Goal: Task Accomplishment & Management: Use online tool/utility

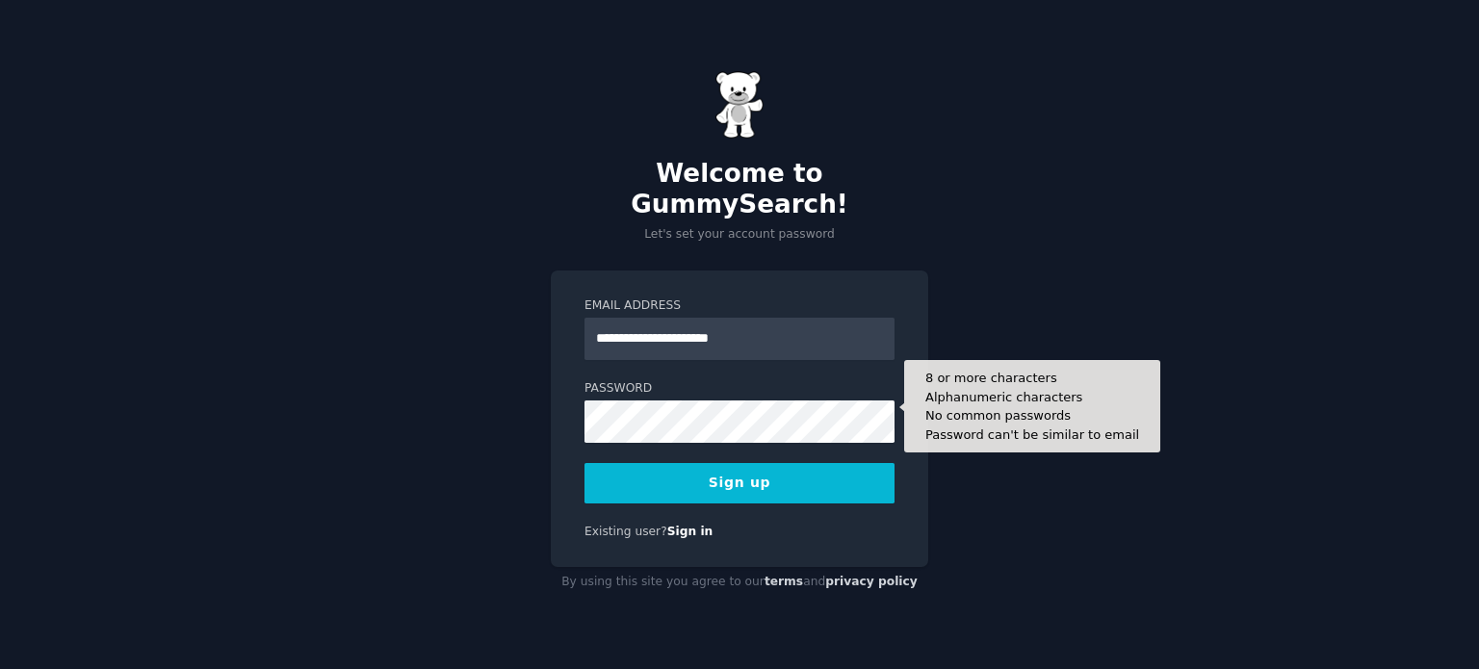
type input "**********"
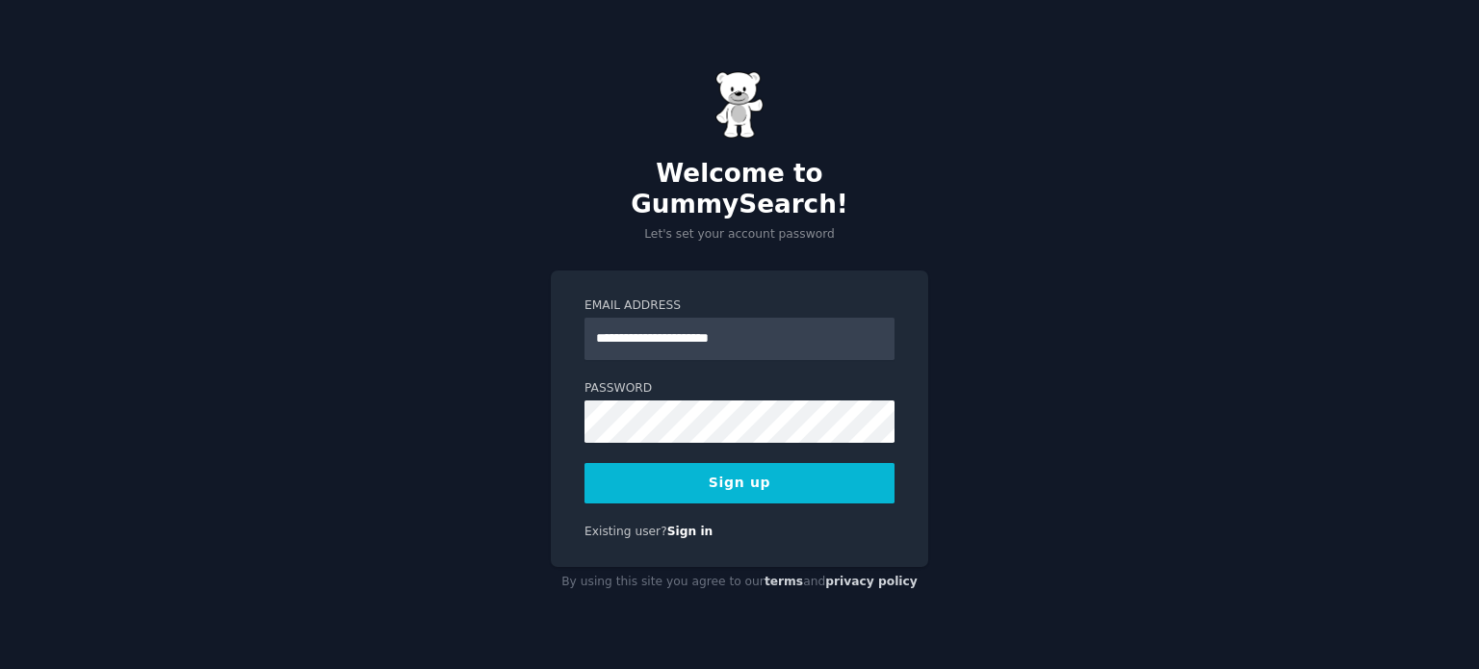
click at [694, 473] on button "Sign up" at bounding box center [739, 483] width 310 height 40
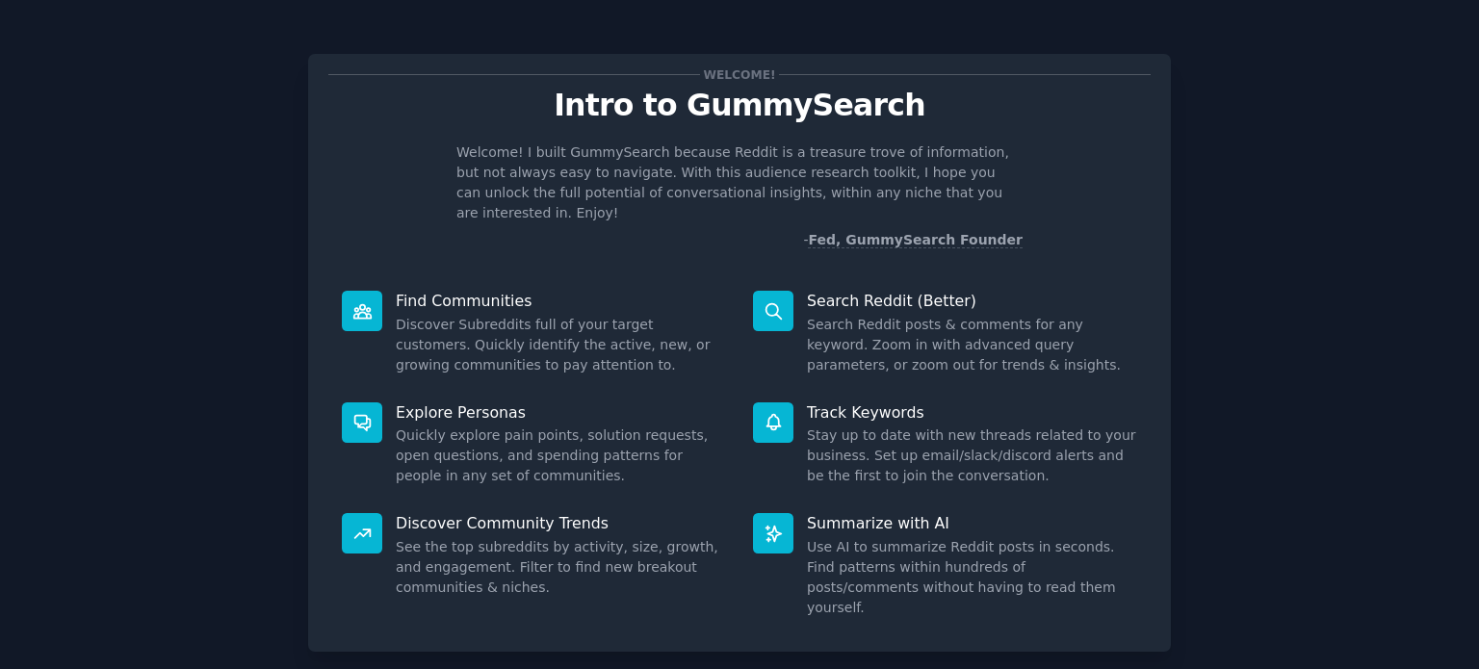
scroll to position [84, 0]
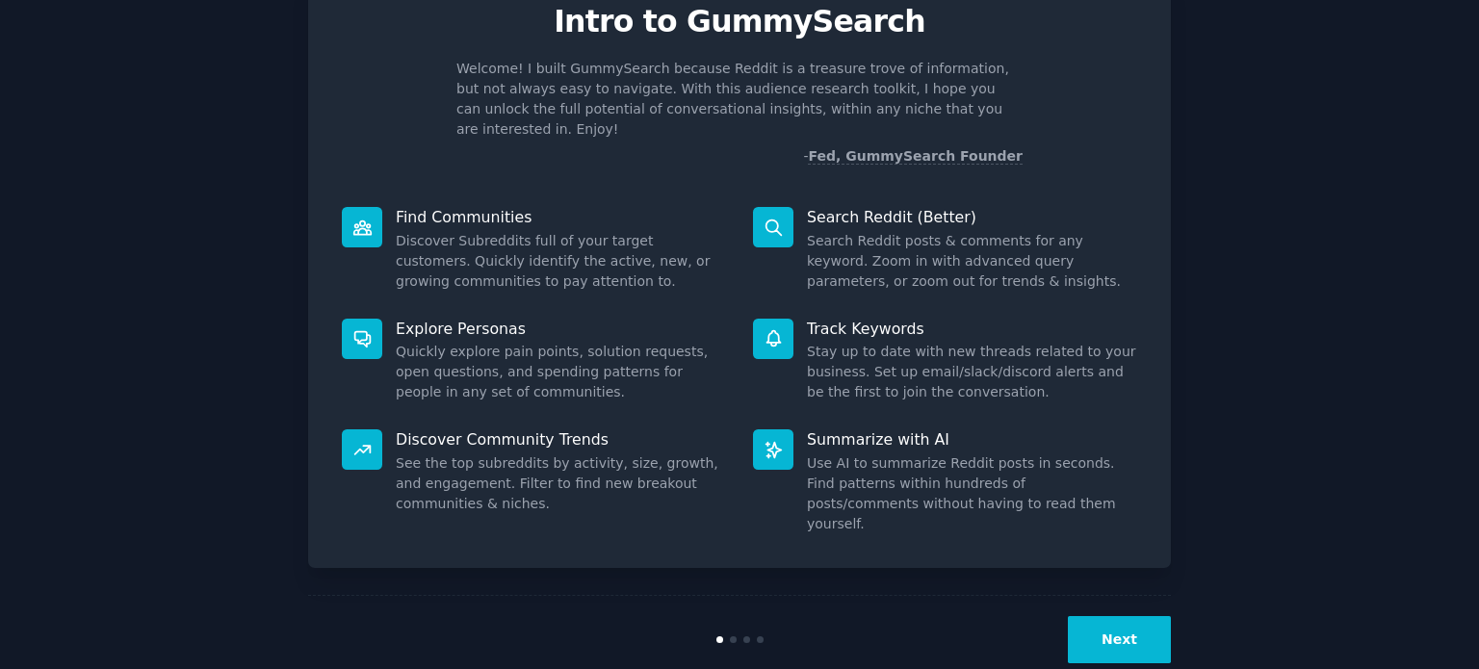
click at [1091, 616] on button "Next" at bounding box center [1119, 639] width 103 height 47
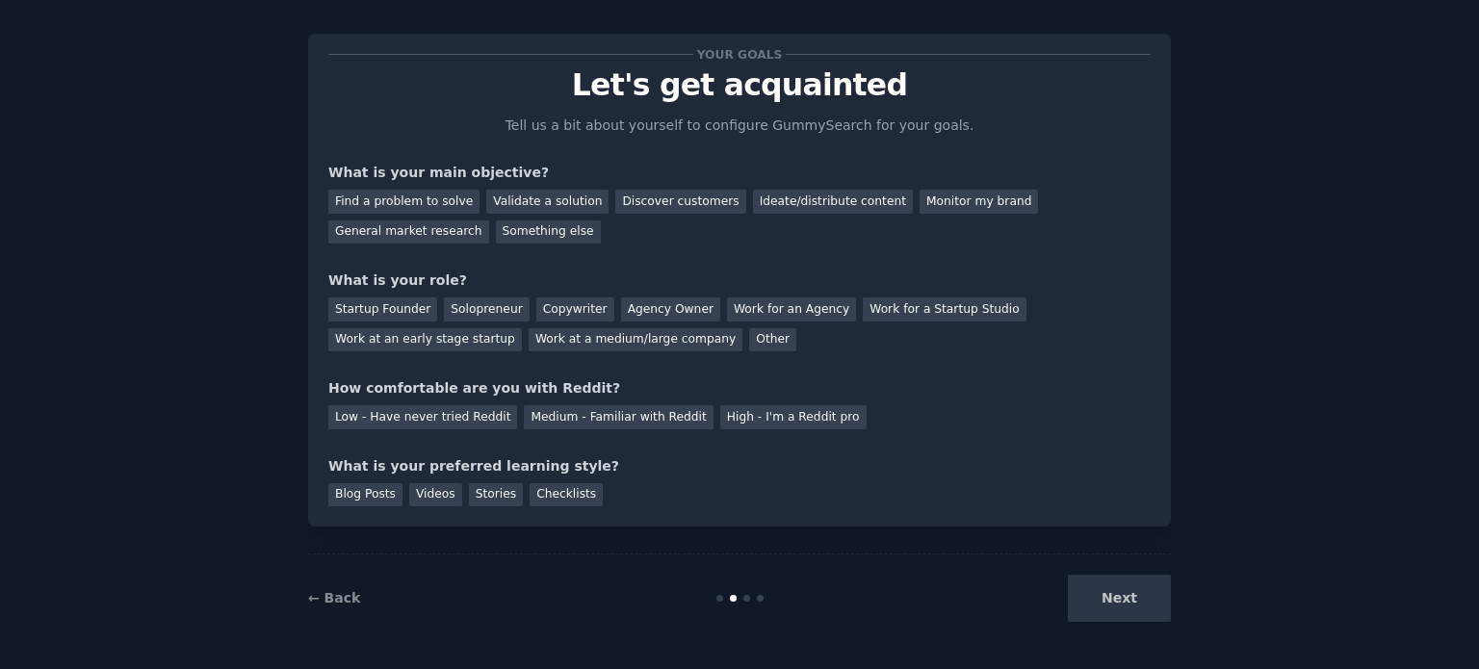
scroll to position [19, 0]
click at [1091, 592] on div "Next" at bounding box center [1027, 599] width 288 height 47
click at [425, 203] on div "Find a problem to solve" at bounding box center [403, 203] width 151 height 24
click at [766, 200] on div "Ideate/distribute content" at bounding box center [833, 203] width 160 height 24
click at [374, 199] on div "Find a problem to solve" at bounding box center [403, 203] width 151 height 24
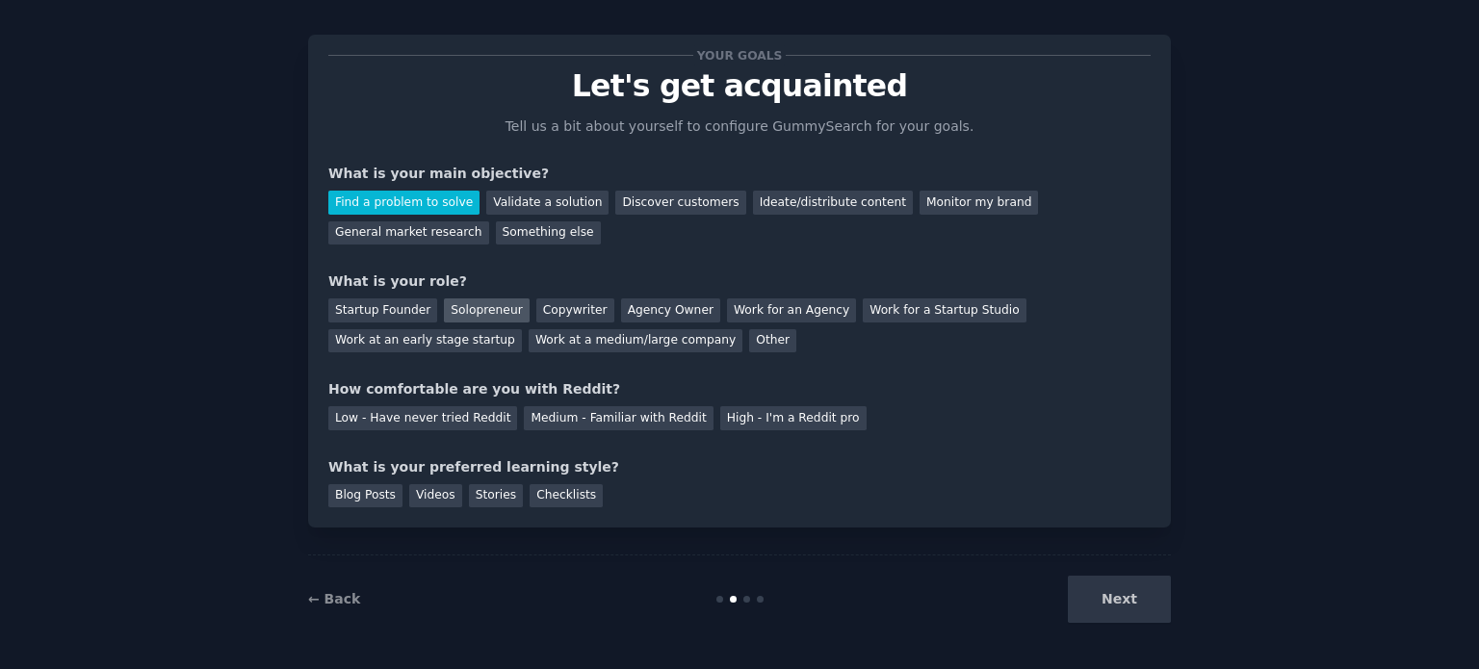
click at [480, 309] on div "Solopreneur" at bounding box center [486, 310] width 85 height 24
click at [539, 423] on div "Medium - Familiar with Reddit" at bounding box center [618, 418] width 189 height 24
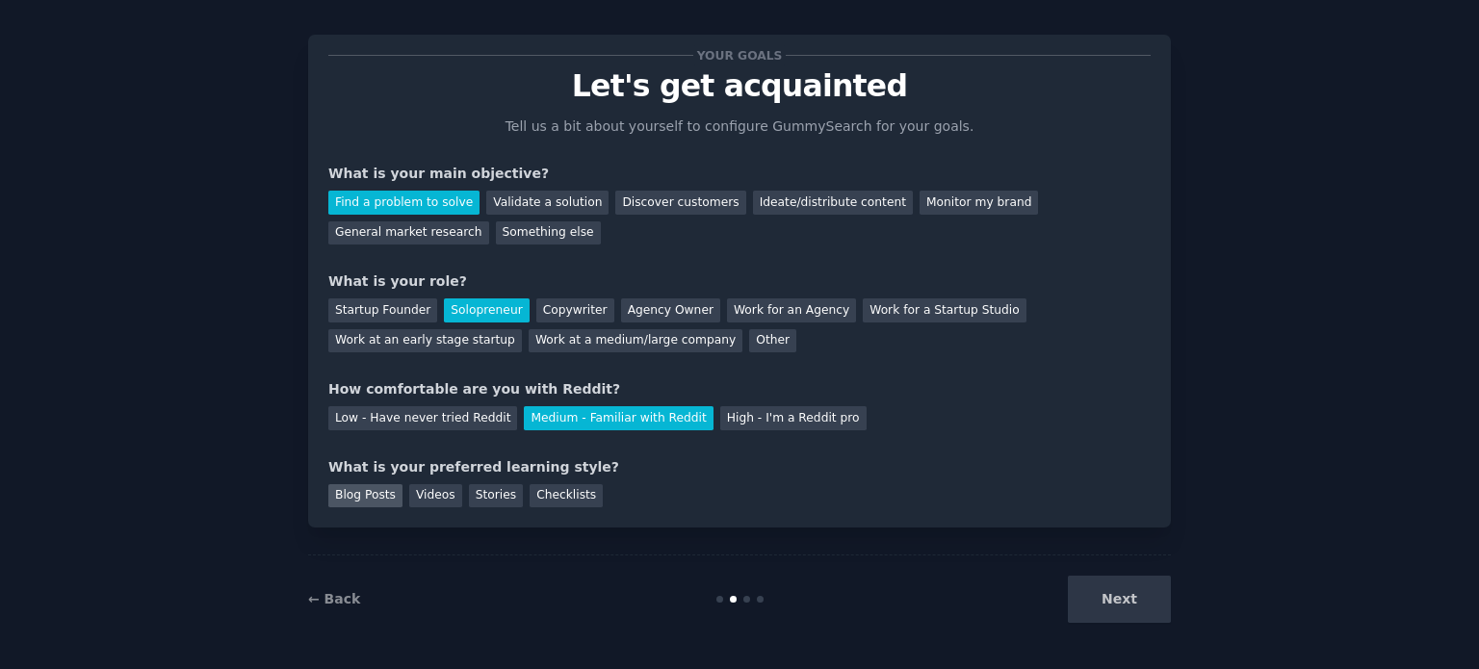
click at [366, 491] on div "Blog Posts" at bounding box center [365, 496] width 74 height 24
click at [1139, 600] on button "Next" at bounding box center [1119, 599] width 103 height 47
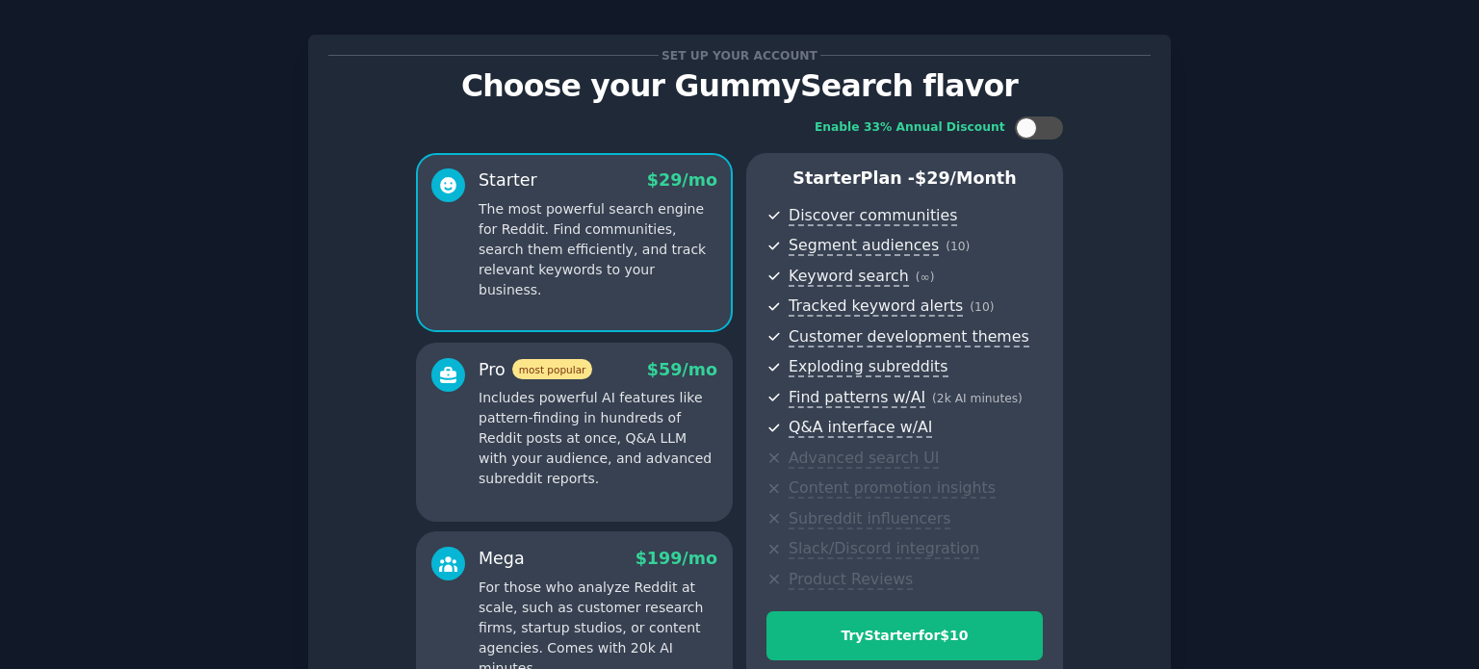
scroll to position [243, 0]
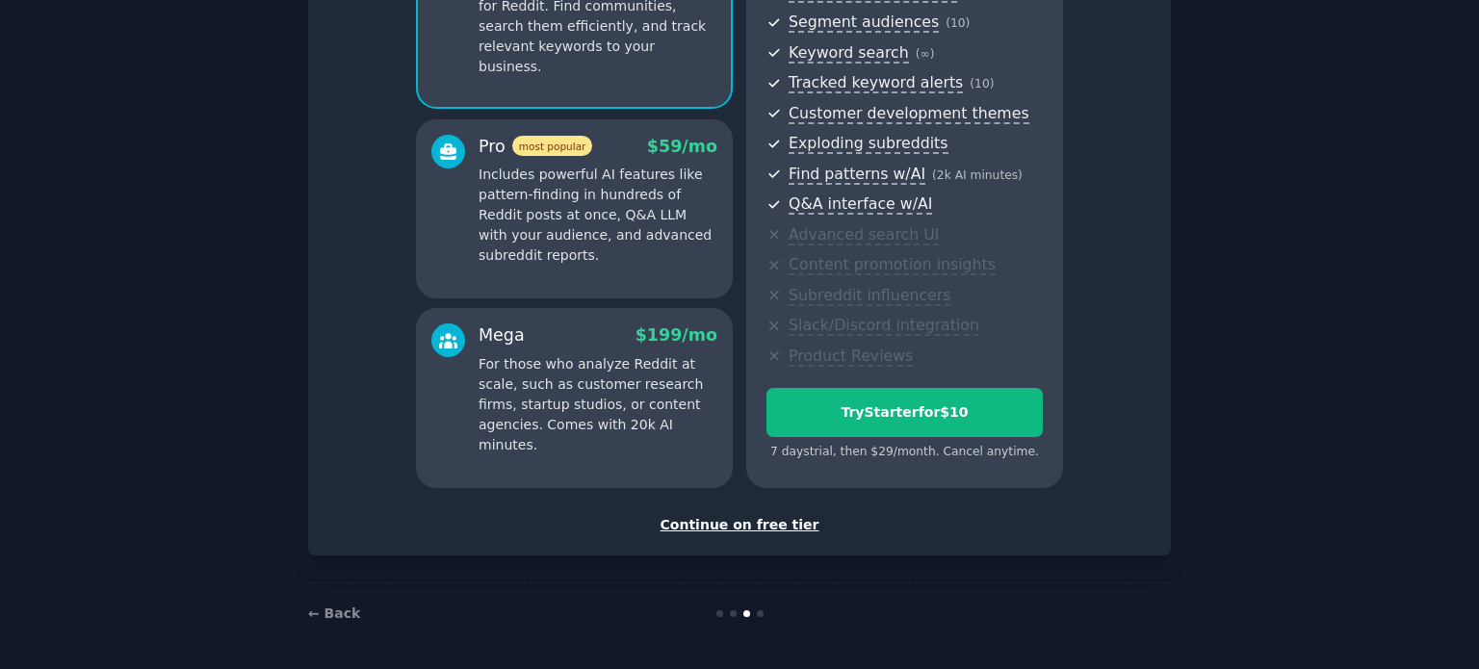
click at [747, 522] on div "Continue on free tier" at bounding box center [739, 525] width 822 height 20
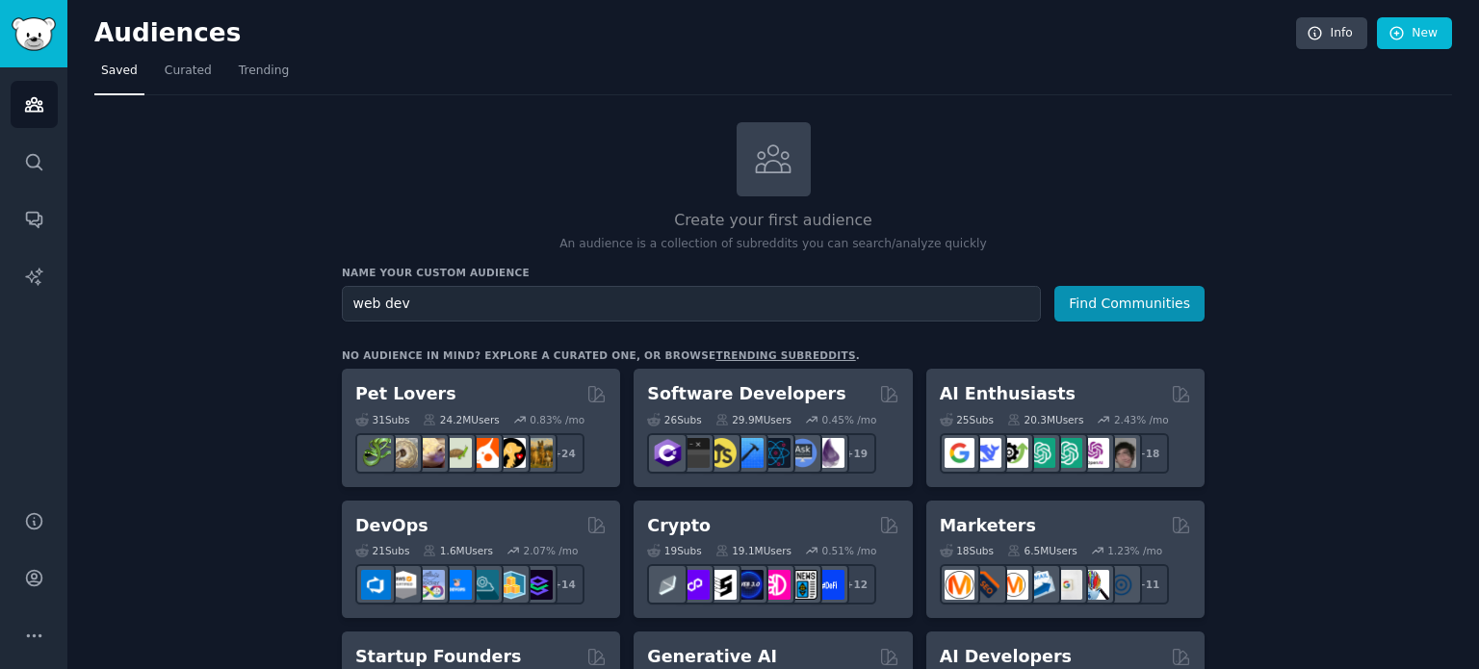
click at [1054, 286] on button "Find Communities" at bounding box center [1129, 304] width 150 height 36
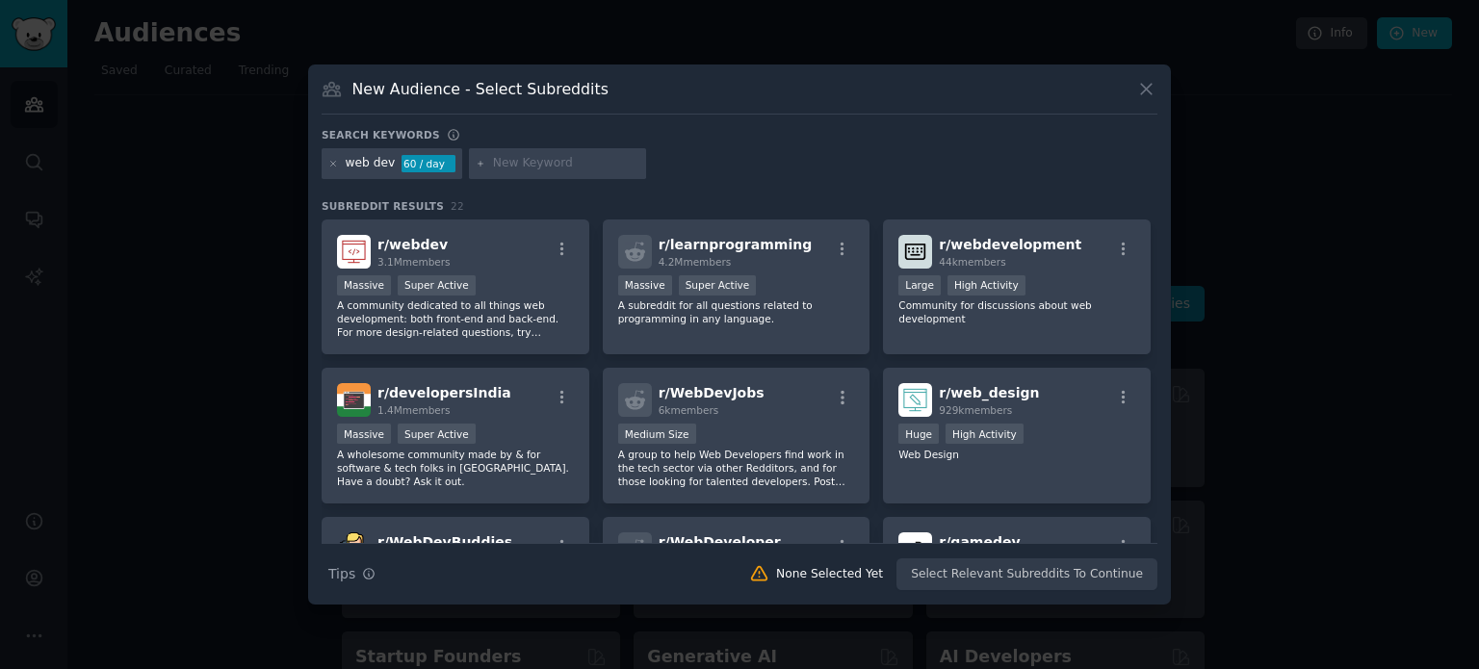
click at [142, 210] on div at bounding box center [739, 334] width 1479 height 669
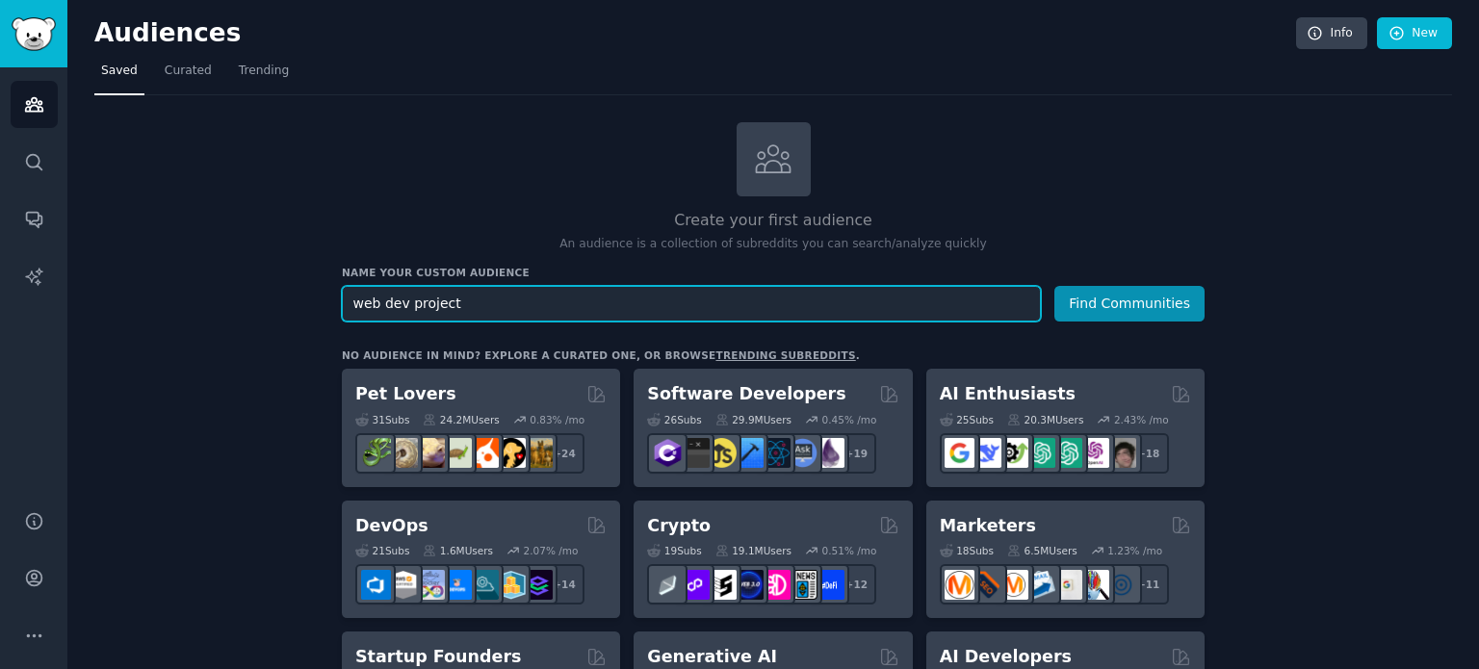
click at [1054, 286] on button "Find Communities" at bounding box center [1129, 304] width 150 height 36
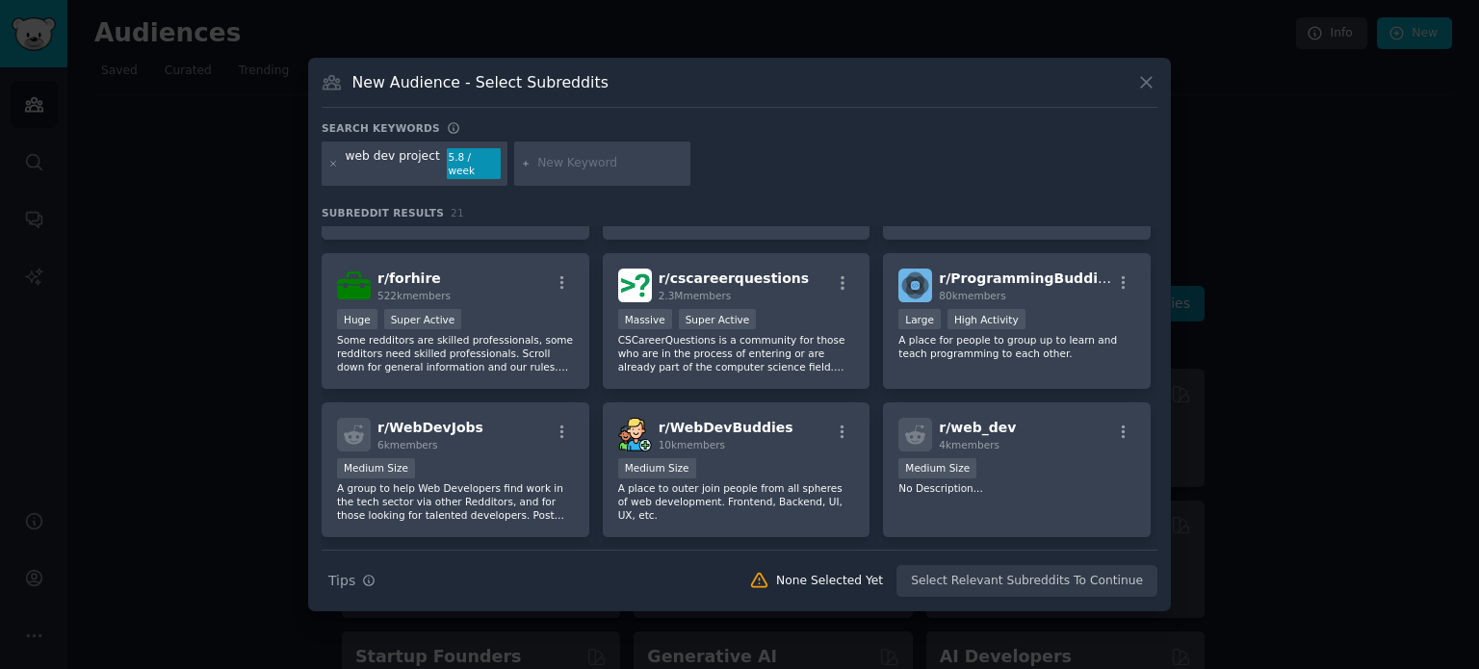
scroll to position [127, 0]
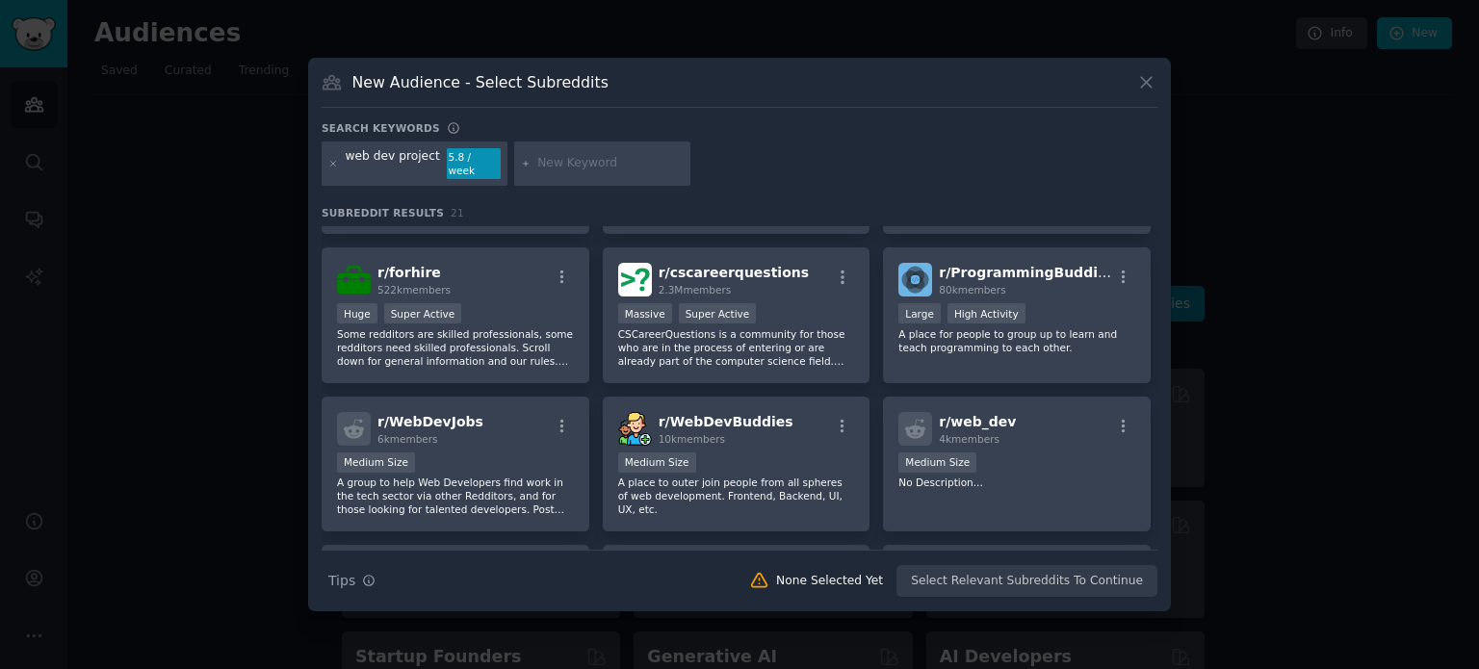
click at [129, 317] on div at bounding box center [739, 334] width 1479 height 669
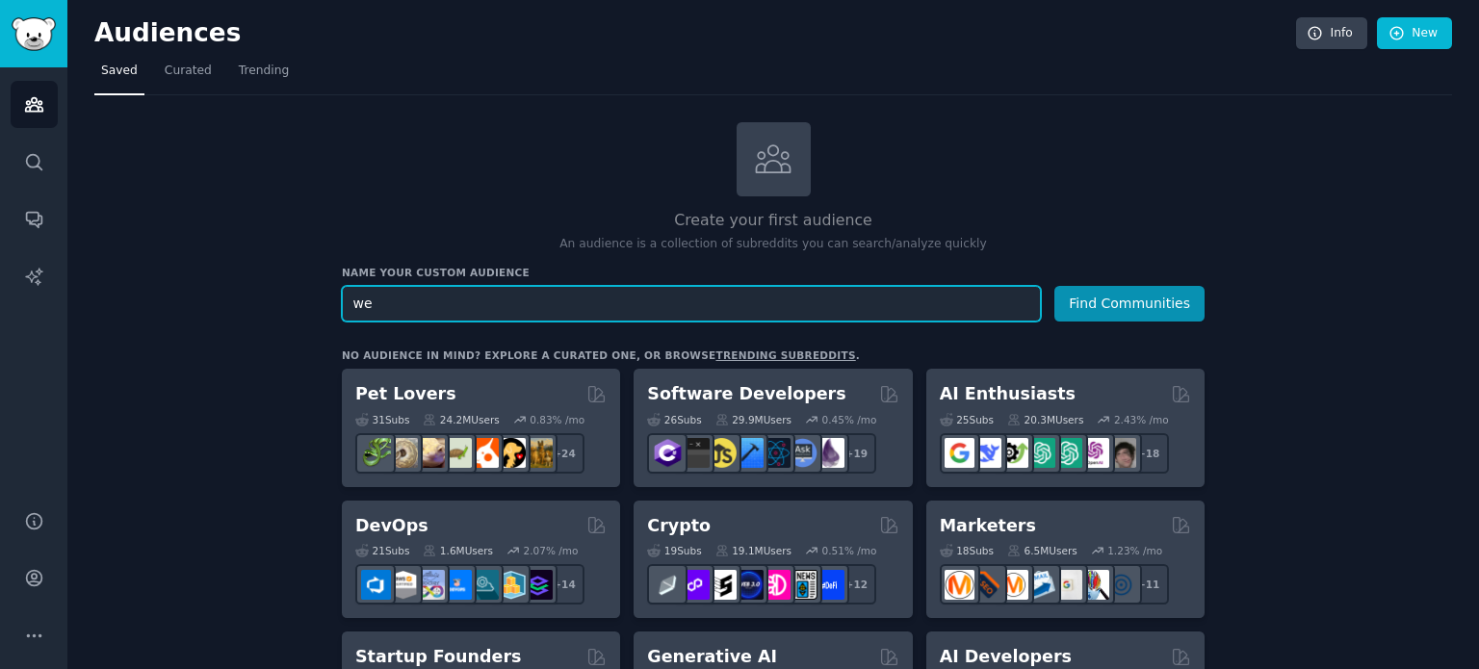
type input "w"
type input "app ideas"
click at [1054, 286] on button "Find Communities" at bounding box center [1129, 304] width 150 height 36
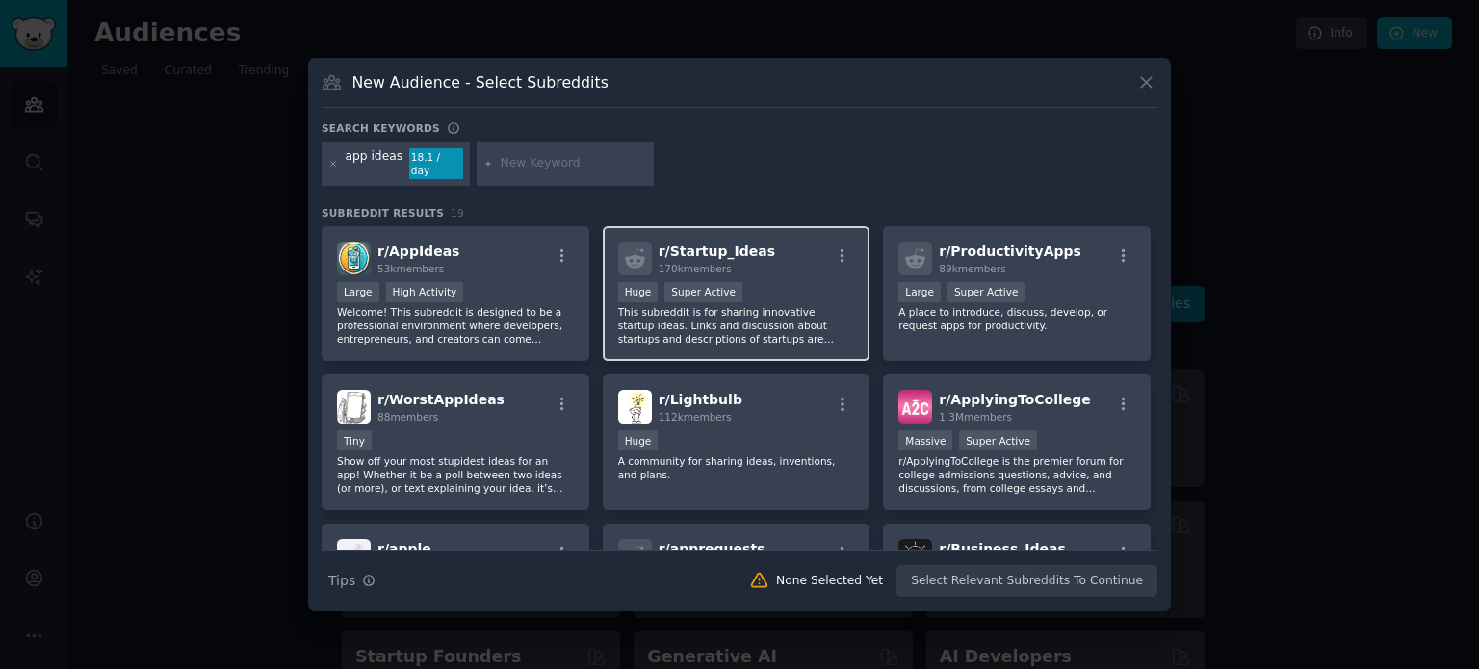
click at [781, 288] on div "Huge Super Active" at bounding box center [736, 294] width 237 height 24
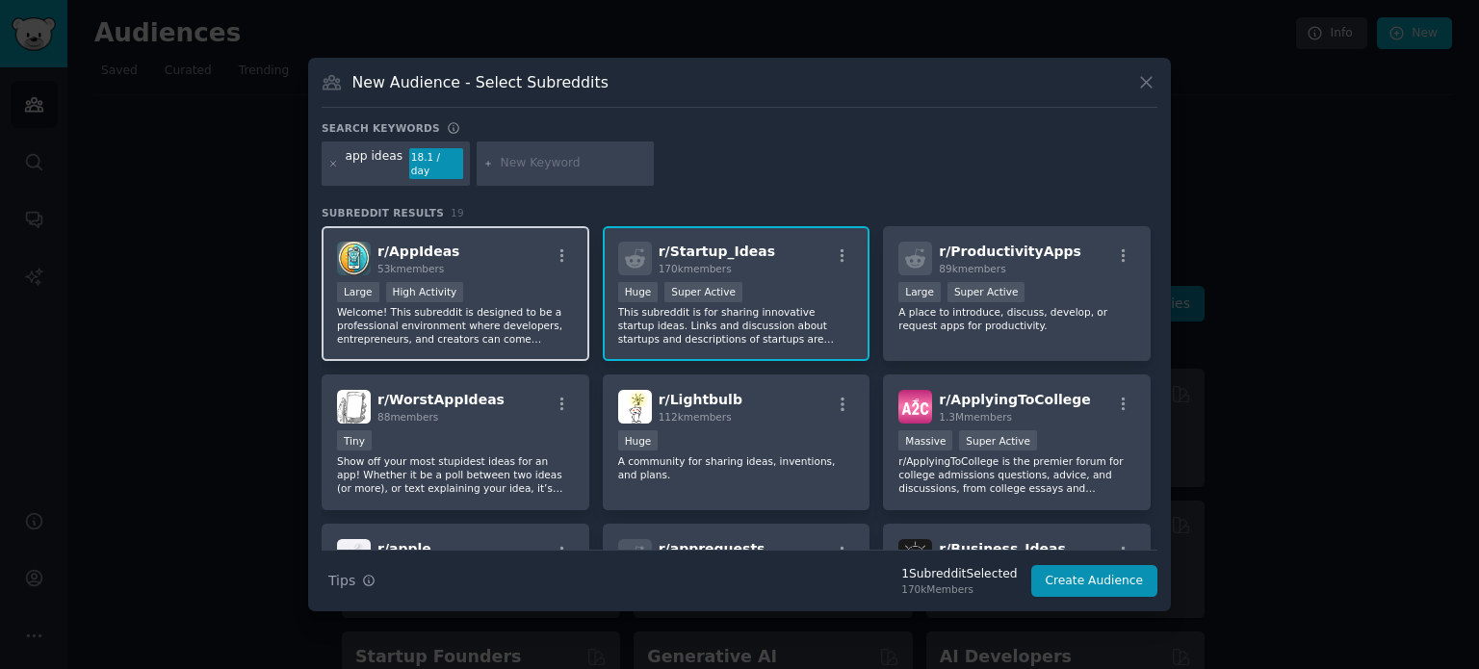
click at [491, 293] on div "Large High Activity" at bounding box center [455, 294] width 237 height 24
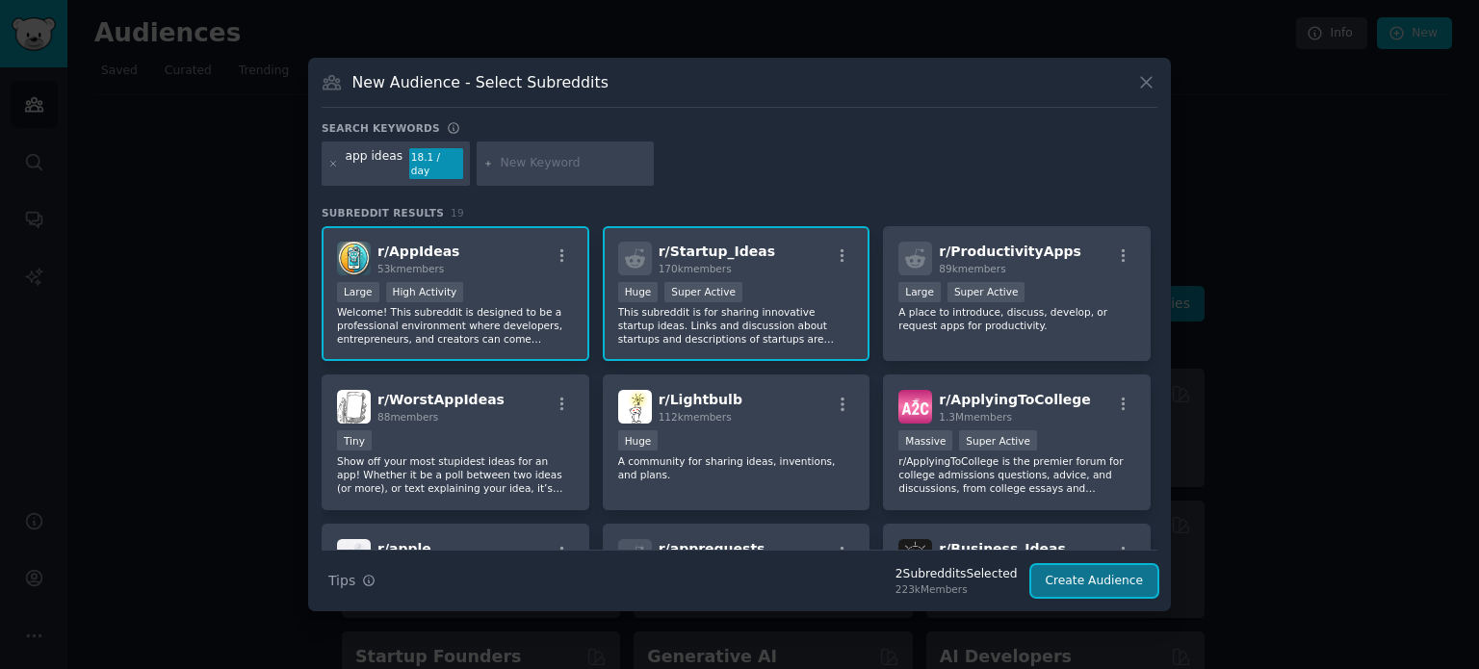
click at [1089, 581] on button "Create Audience" at bounding box center [1094, 581] width 127 height 33
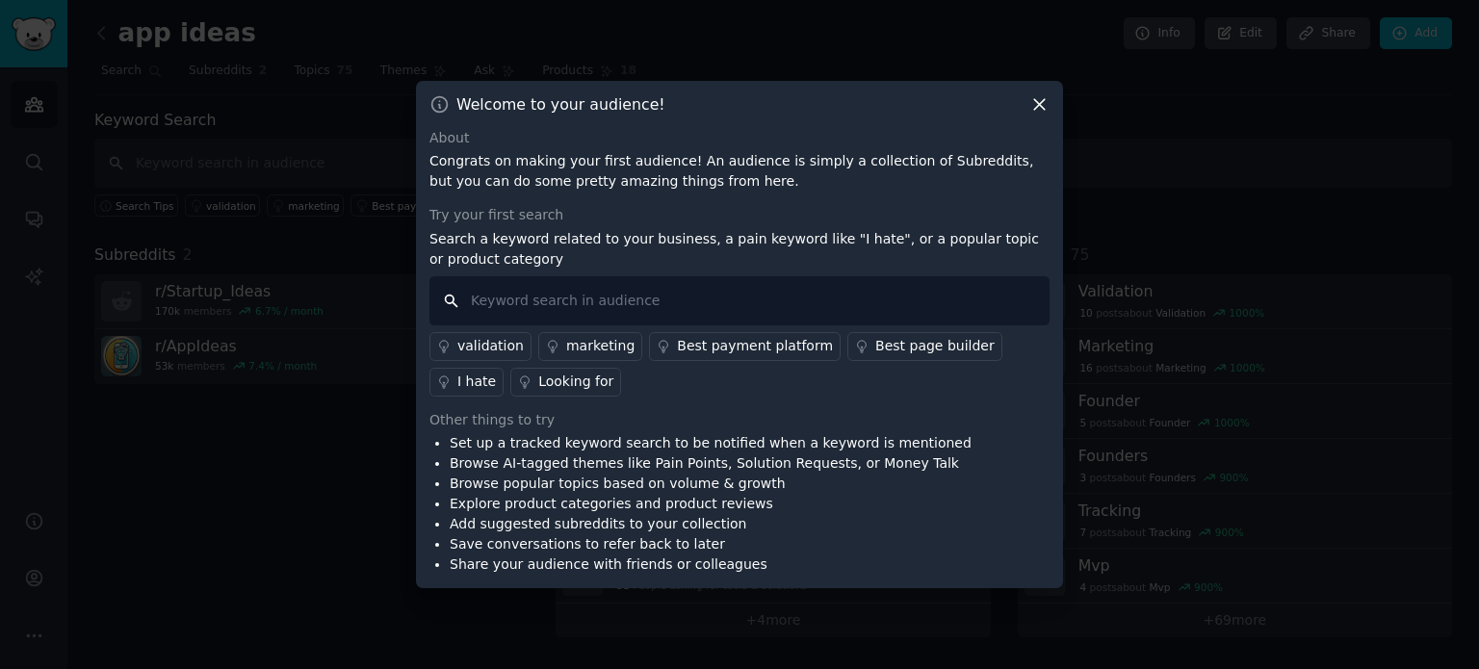
click at [683, 303] on input "text" at bounding box center [739, 300] width 620 height 49
type input "web development app ideas"
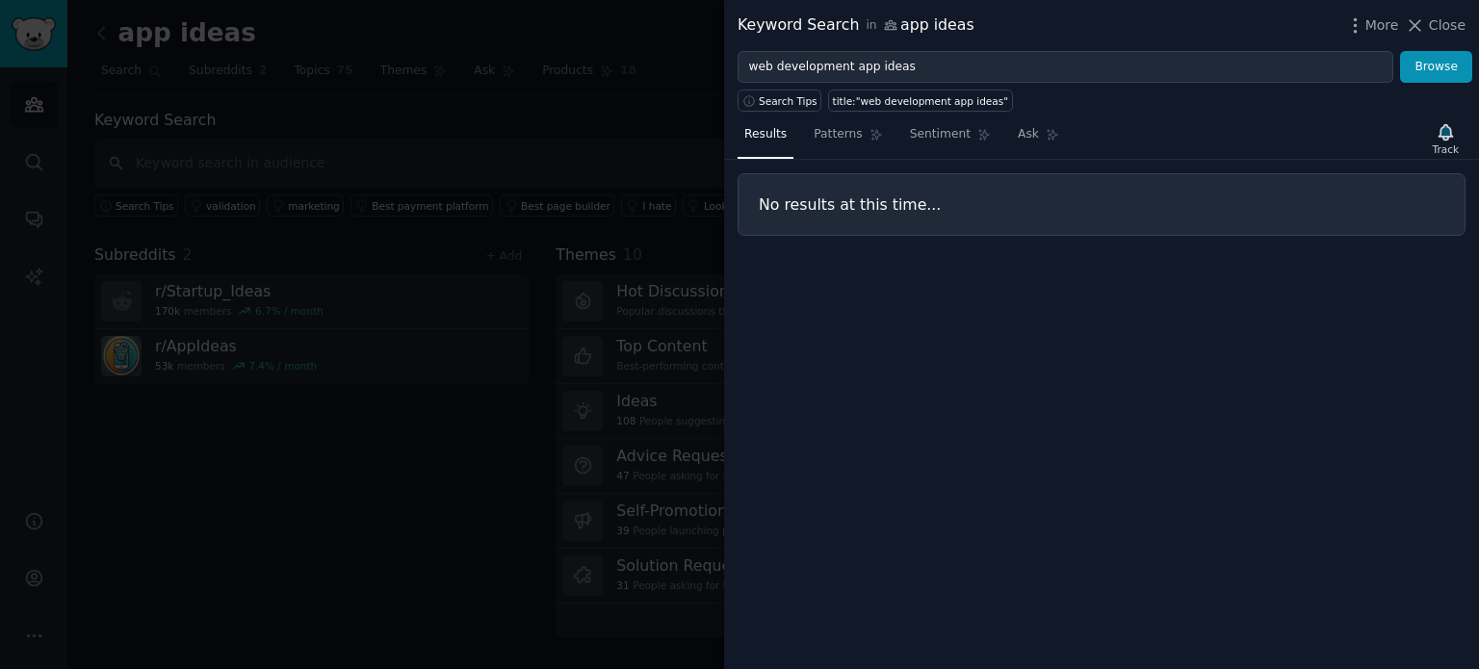
click at [683, 303] on div at bounding box center [739, 334] width 1479 height 669
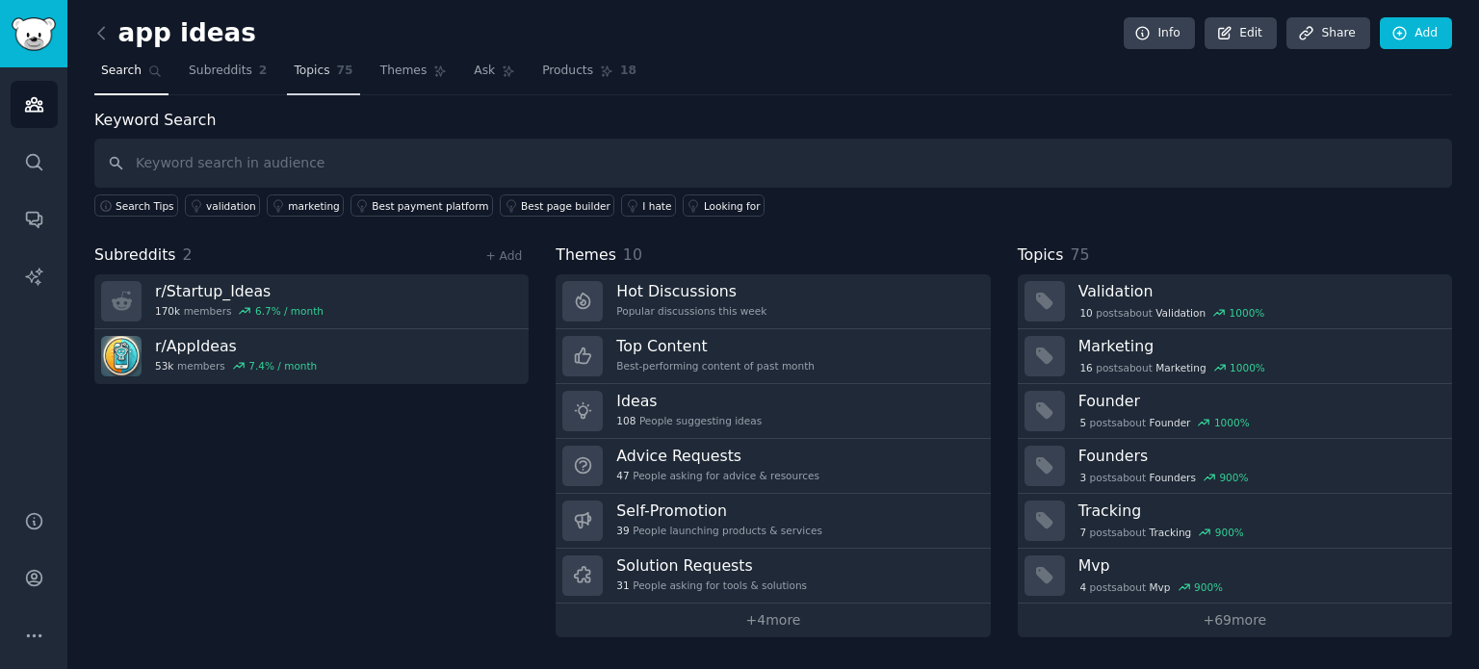
click at [308, 72] on span "Topics" at bounding box center [312, 71] width 36 height 17
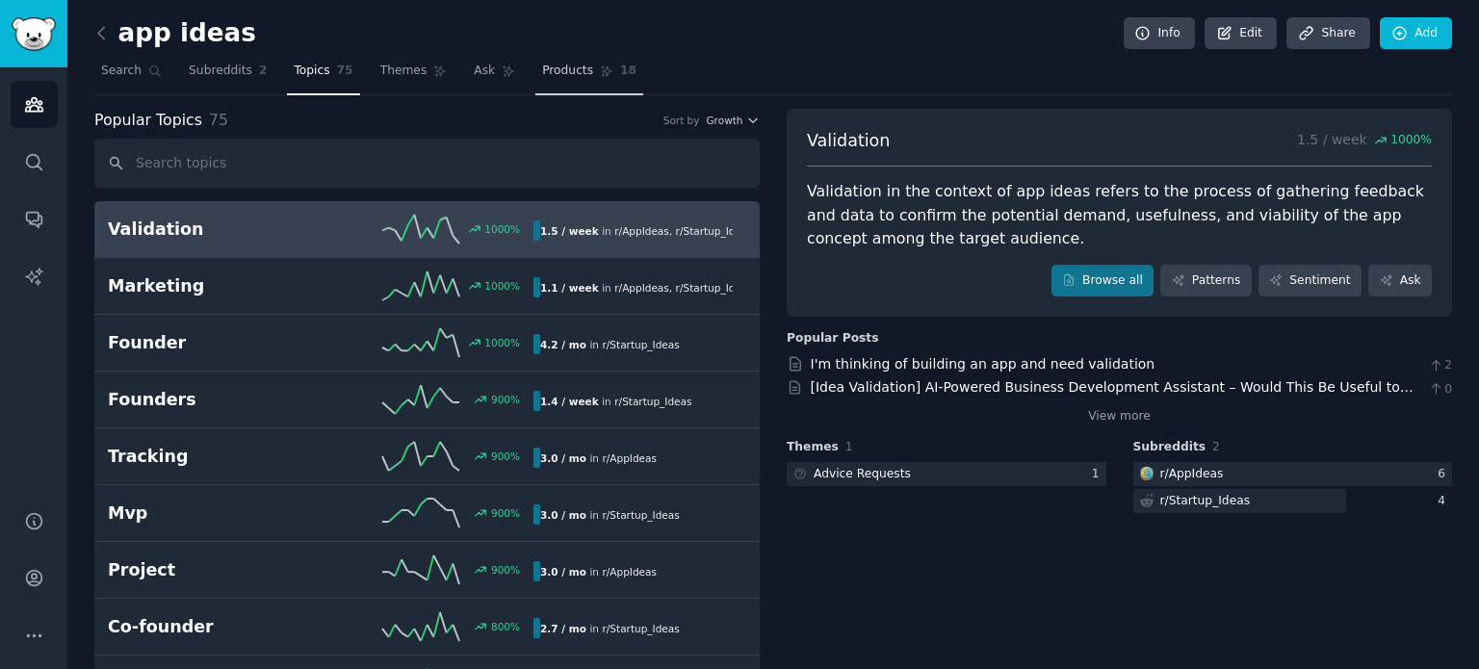
click at [542, 63] on span "Products" at bounding box center [567, 71] width 51 height 17
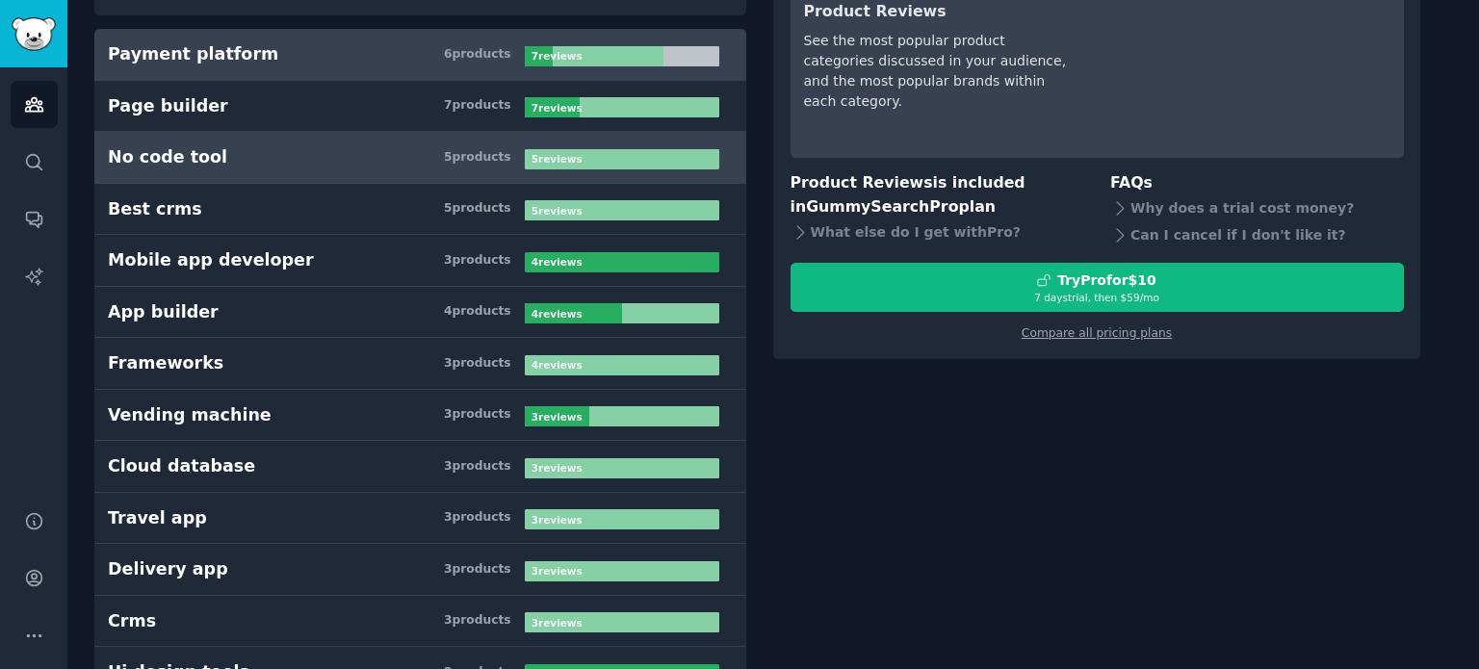
scroll to position [173, 0]
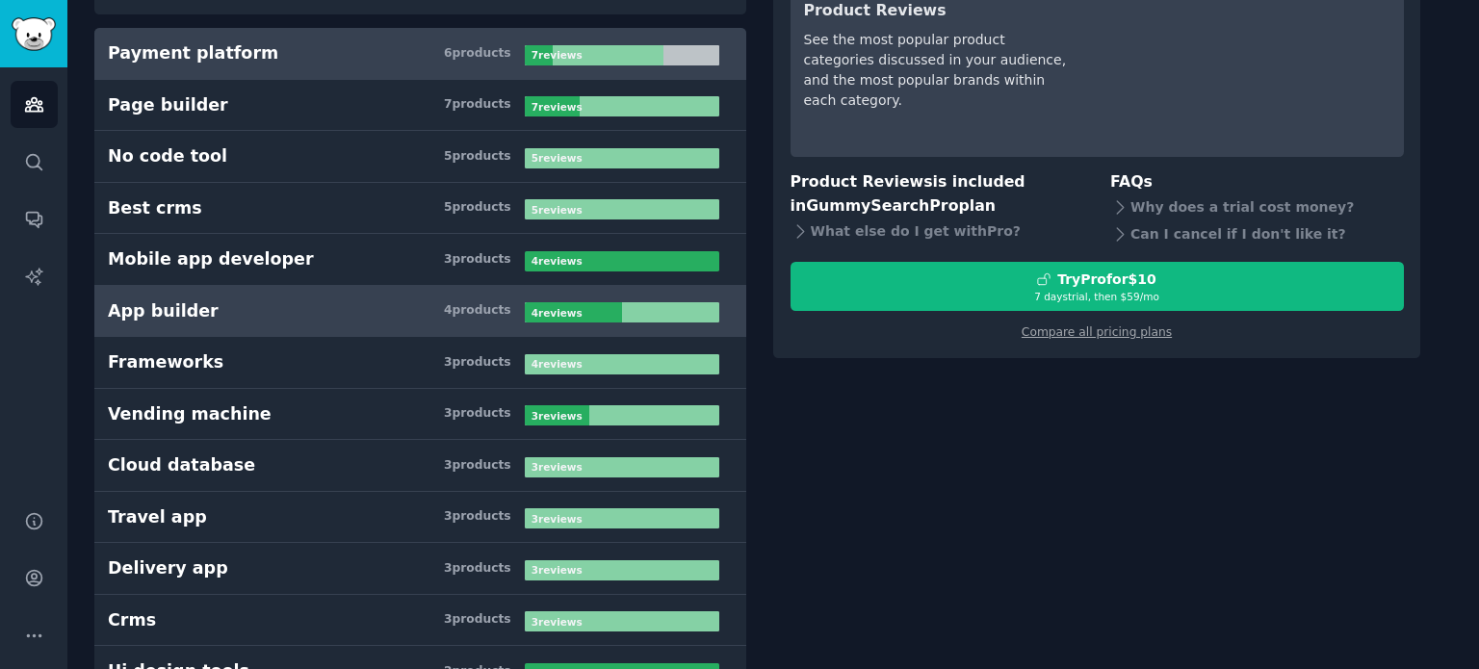
click at [182, 321] on link "App builder 4 product s 4 review s" at bounding box center [420, 312] width 652 height 52
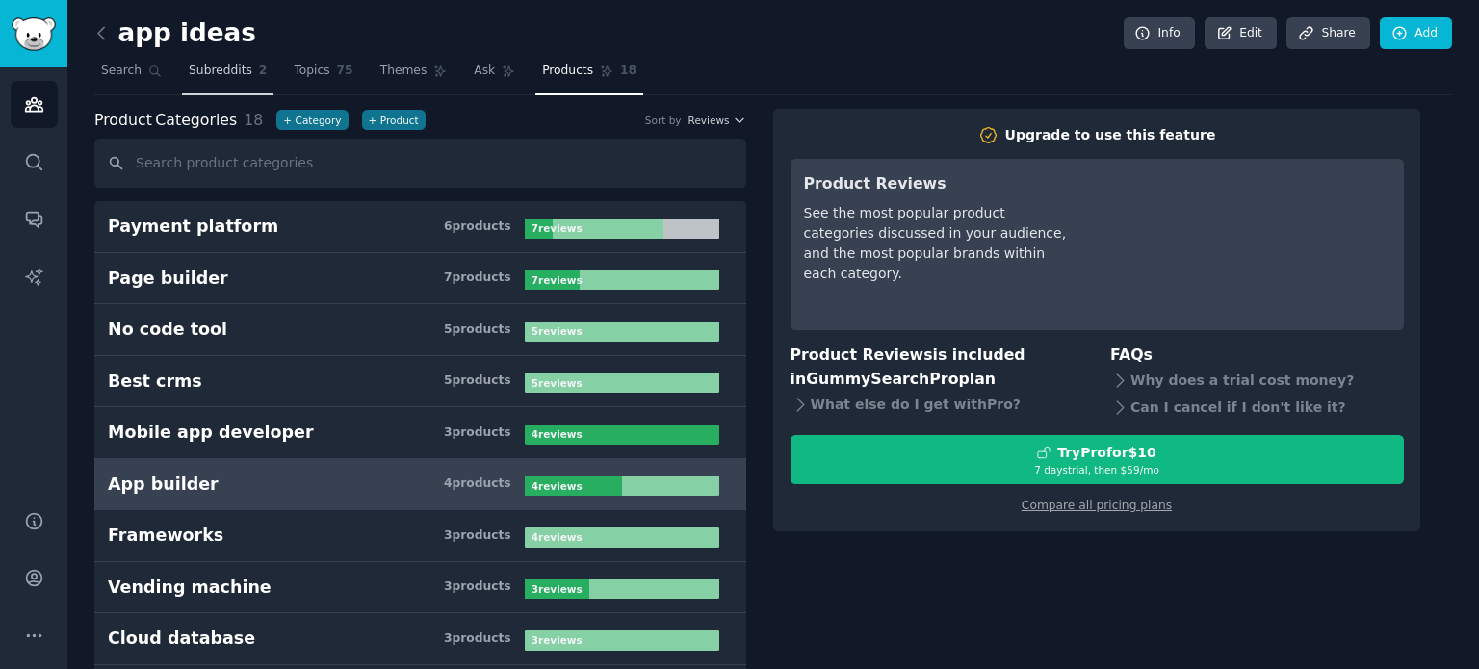
click at [207, 67] on span "Subreddits" at bounding box center [221, 71] width 64 height 17
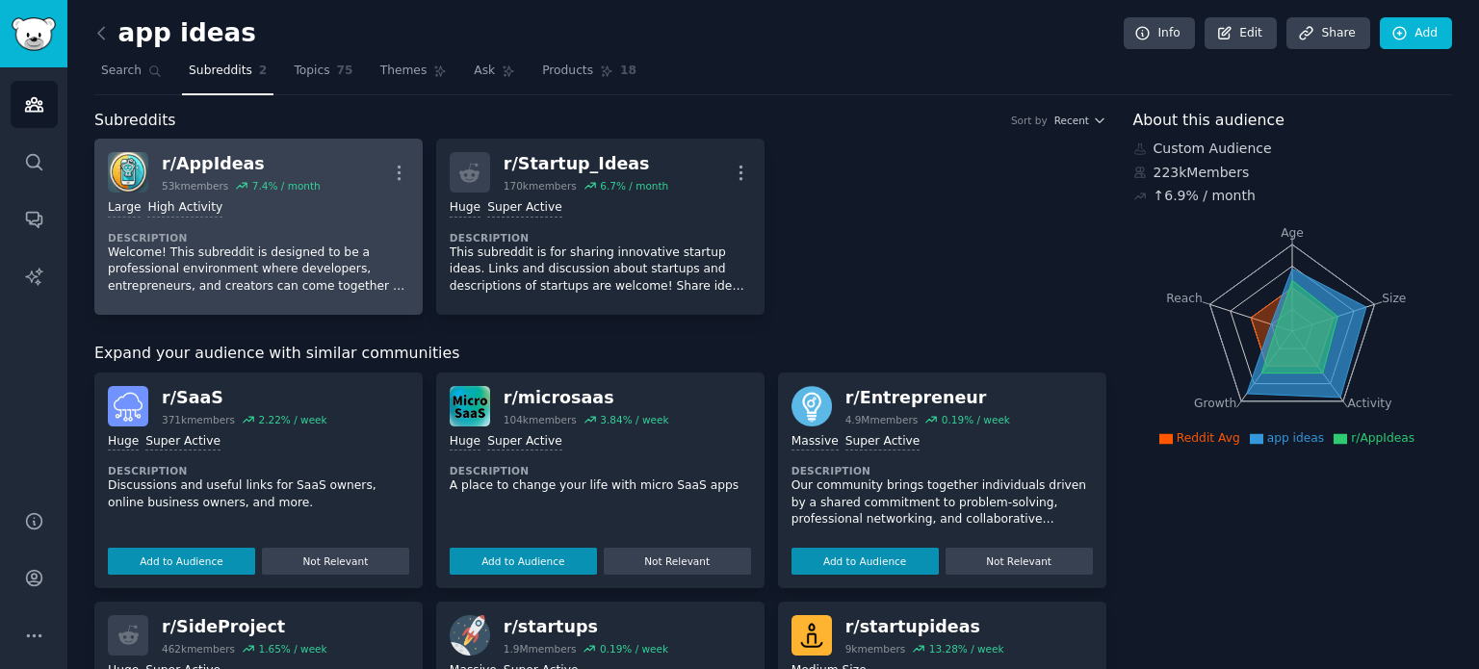
click at [281, 184] on div "7.4 % / month" at bounding box center [286, 185] width 68 height 13
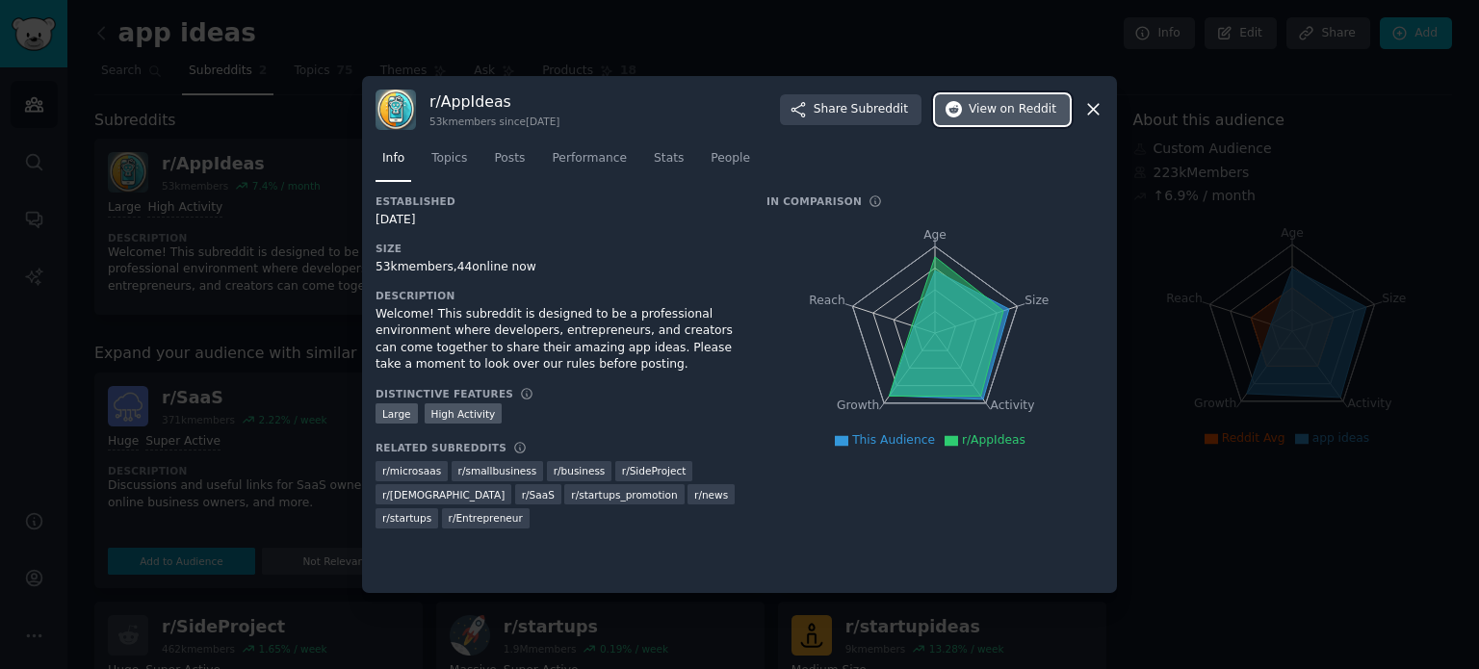
click at [1001, 118] on button "View on Reddit" at bounding box center [1002, 109] width 135 height 31
